Goal: Find specific page/section: Find specific page/section

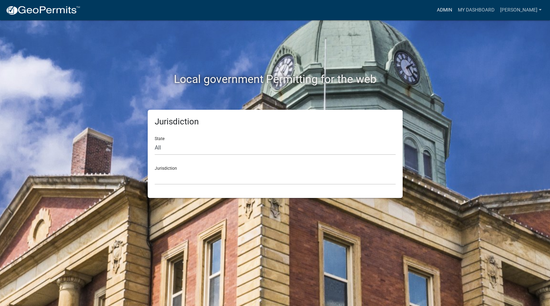
click at [455, 8] on link "Admin" at bounding box center [444, 9] width 21 height 13
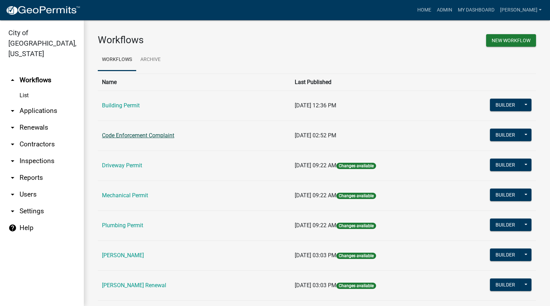
click at [141, 135] on link "Code Enforcement Complaint" at bounding box center [138, 135] width 72 height 7
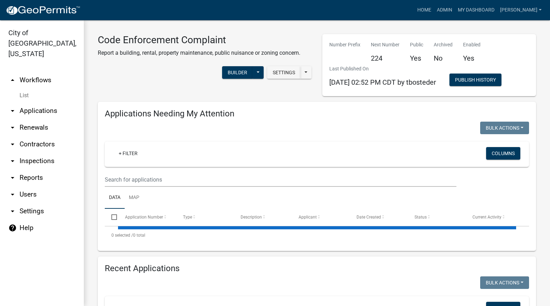
select select "3: 100"
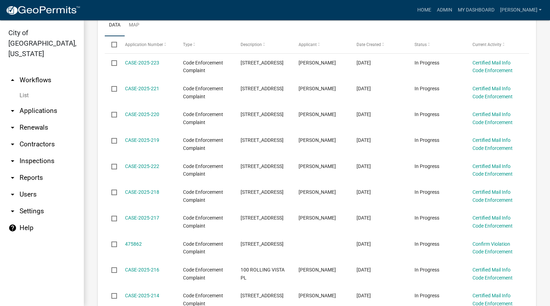
scroll to position [175, 0]
